Goal: Task Accomplishment & Management: Use online tool/utility

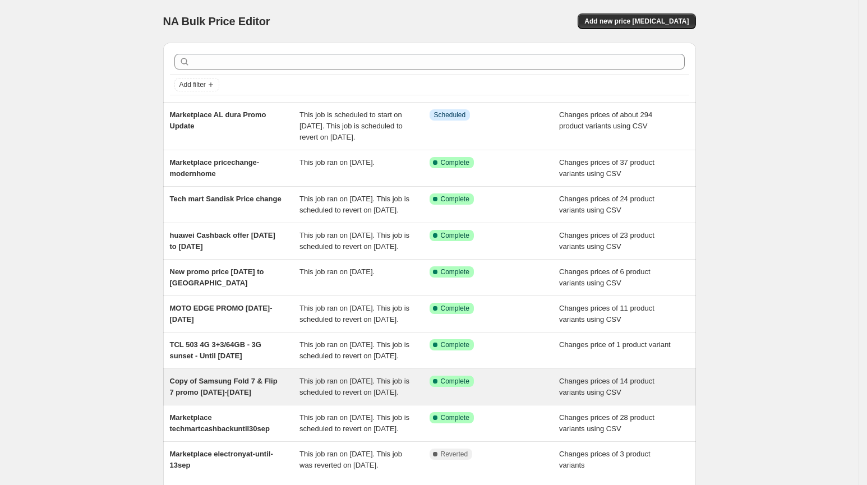
click at [245, 398] on div "Copy of Samsung Fold 7 & Flip 7 promo [DATE]-[DATE]" at bounding box center [235, 387] width 130 height 22
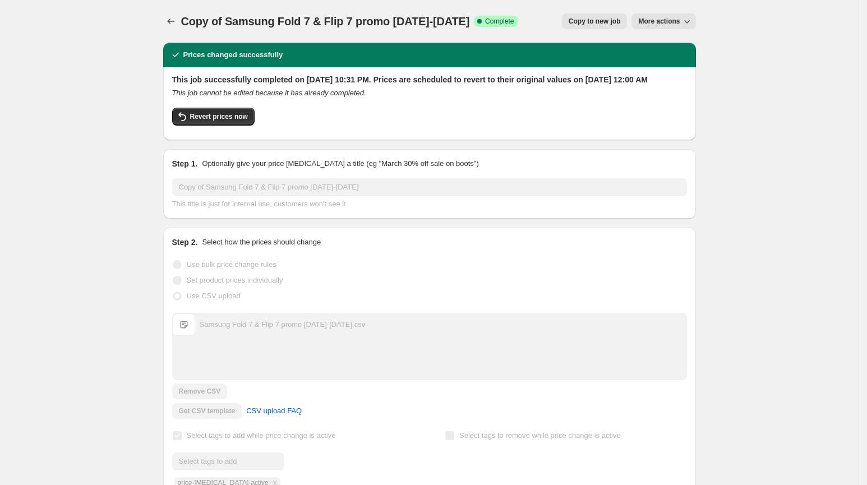
click at [682, 27] on button "More actions" at bounding box center [663, 21] width 64 height 16
click at [686, 39] on span "Price revert scheduling" at bounding box center [678, 44] width 74 height 11
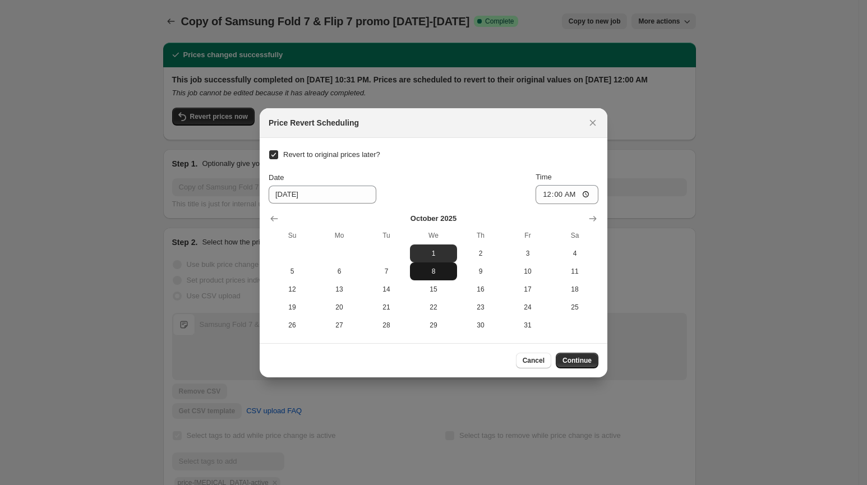
click at [427, 275] on span "8" at bounding box center [433, 271] width 38 height 9
type input "[DATE]"
click at [578, 361] on span "Continue" at bounding box center [576, 360] width 29 height 9
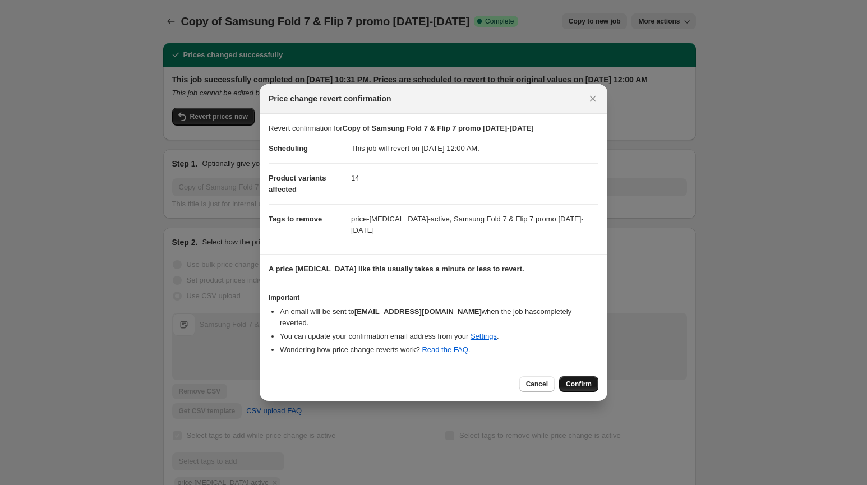
click at [588, 380] on span "Confirm" at bounding box center [579, 384] width 26 height 9
